Goal: Information Seeking & Learning: Learn about a topic

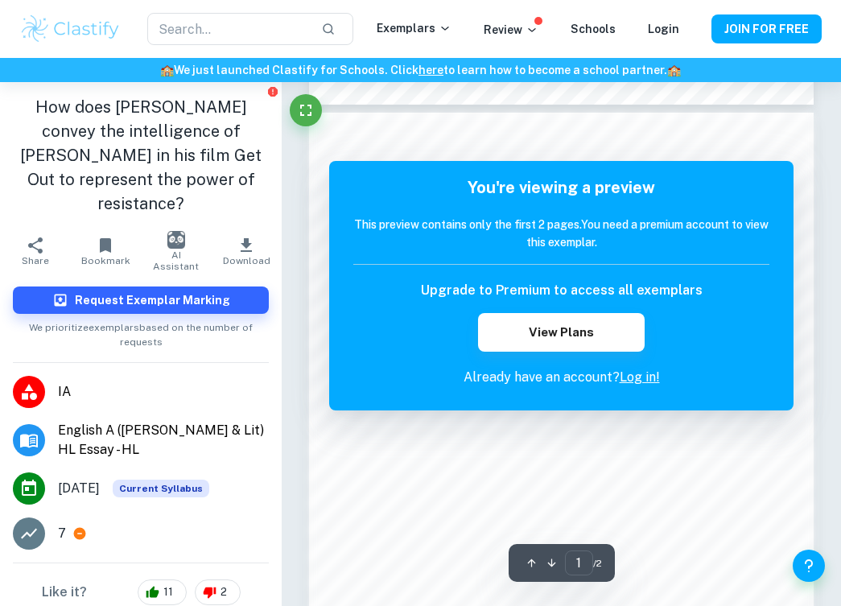
scroll to position [722, 0]
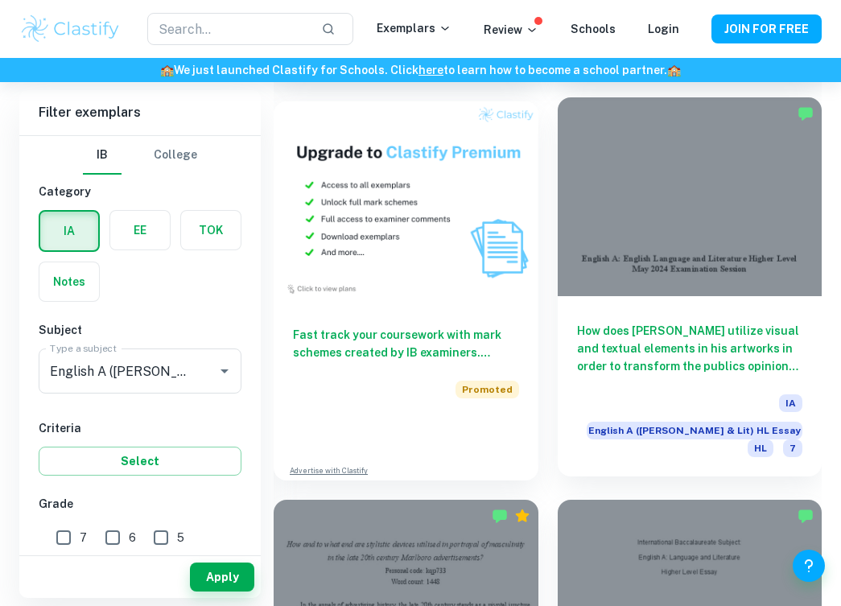
scroll to position [1616, 0]
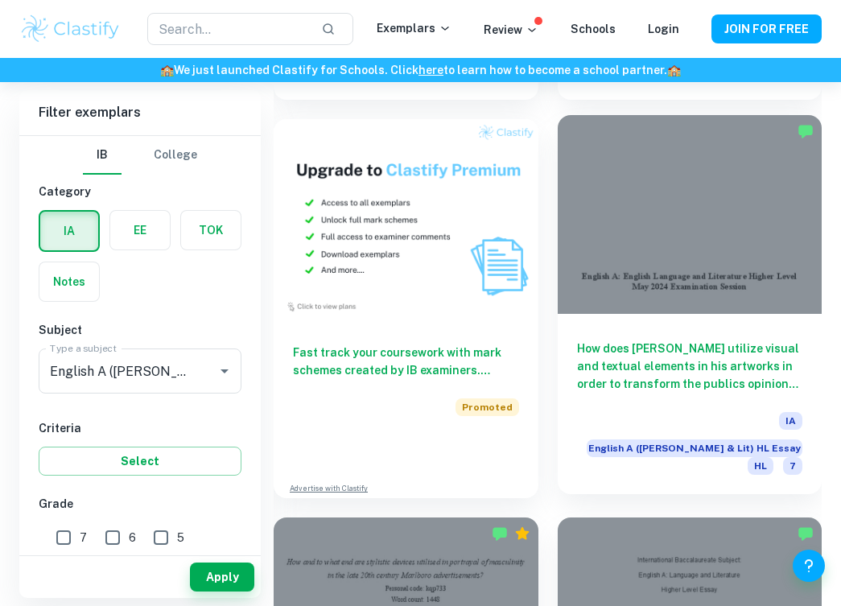
click at [656, 314] on div "How does [PERSON_NAME] utilize visual and textual elements in his artworks in o…" at bounding box center [690, 404] width 265 height 180
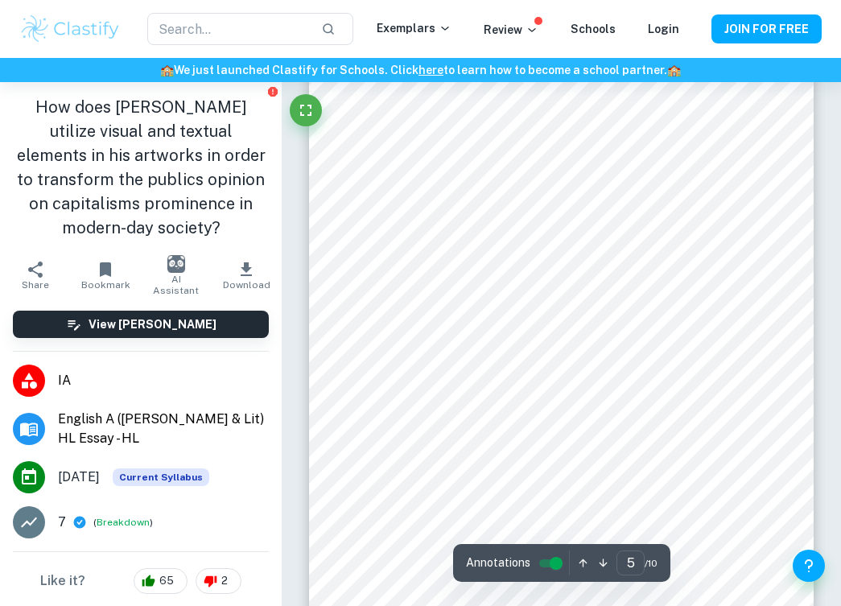
scroll to position [2943, 0]
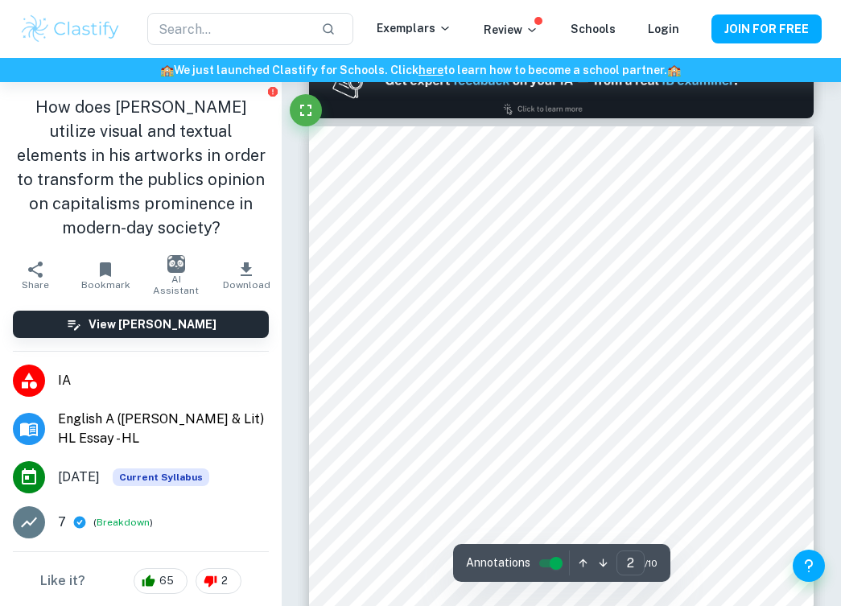
type input "1"
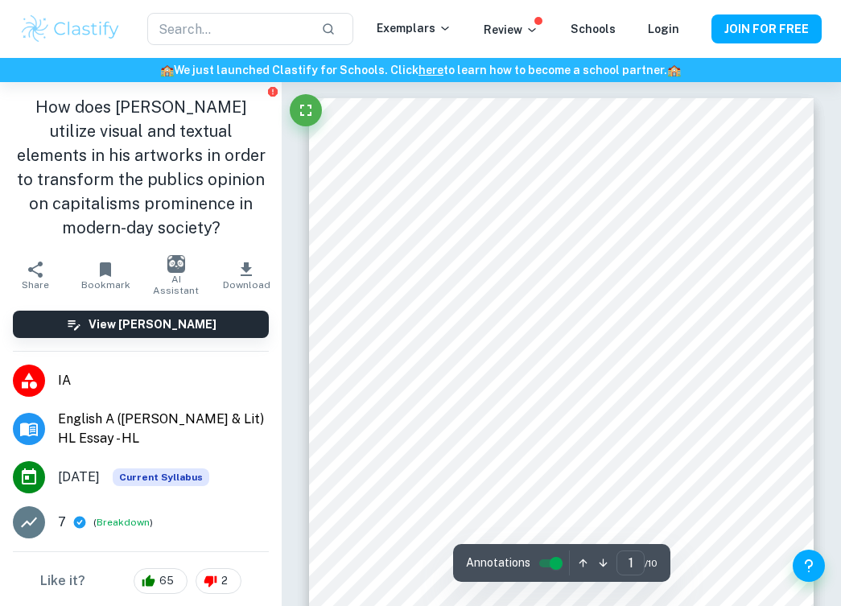
scroll to position [27, 0]
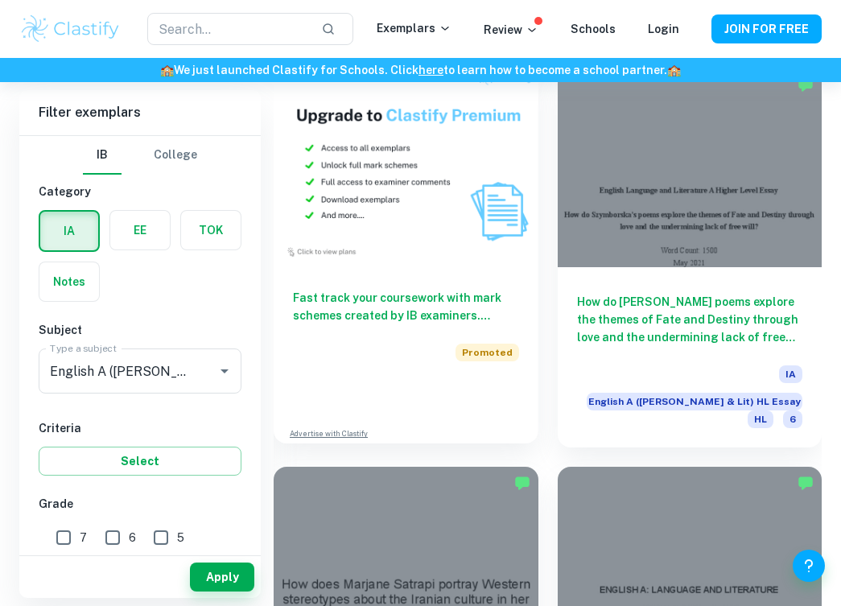
scroll to position [4850, 0]
